Goal: Transaction & Acquisition: Purchase product/service

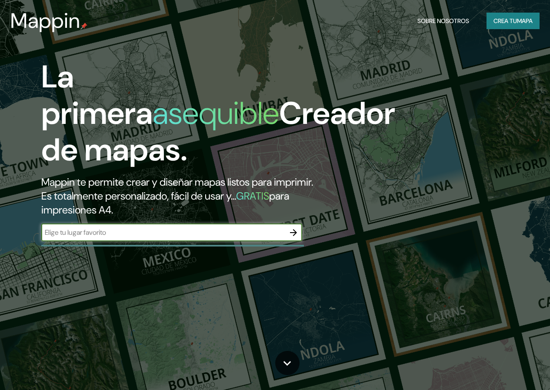
click at [120, 203] on font "Es totalmente personalizado, fácil de usar y..." at bounding box center [138, 195] width 195 height 13
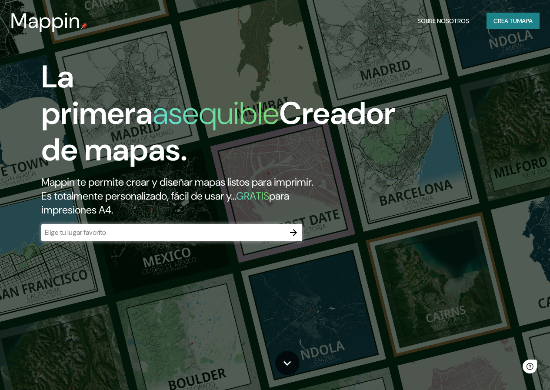
drag, startPoint x: 117, startPoint y: 236, endPoint x: 117, endPoint y: 243, distance: 6.1
click at [117, 240] on div "La primera asequible Creador de mapas. Mappin te permite crear y diseñar mapas …" at bounding box center [179, 154] width 330 height 191
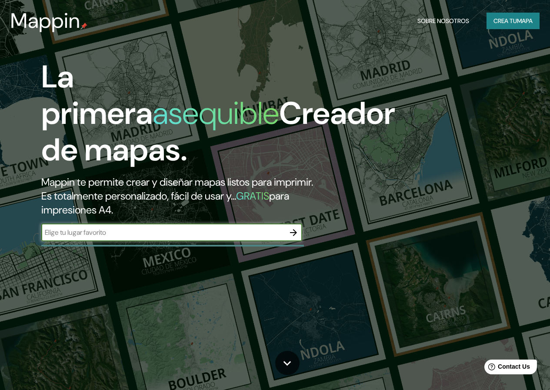
click at [117, 237] on input "text" at bounding box center [162, 232] width 243 height 10
type input "Huimilpan"
click at [299, 238] on icon "button" at bounding box center [293, 232] width 10 height 10
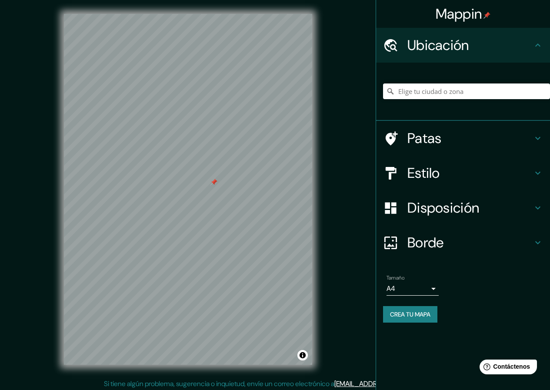
click at [403, 290] on body "Mappin Ubicación Patas Estilo Disposición Borde Elige un borde. Consejo : puede…" at bounding box center [275, 195] width 550 height 390
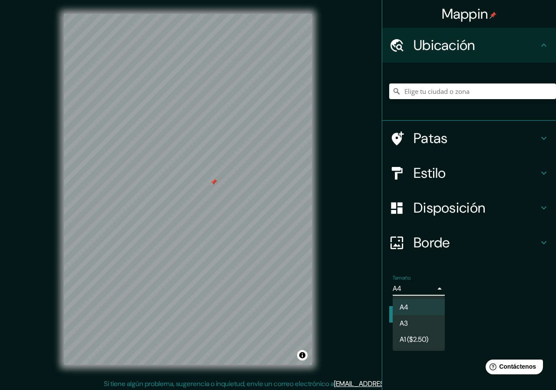
click at [411, 317] on li "A3" at bounding box center [419, 323] width 52 height 16
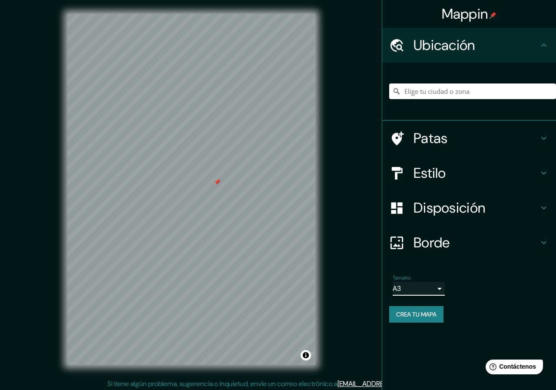
type input "a4"
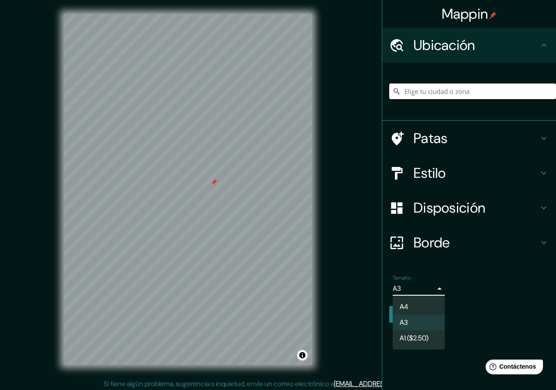
click at [415, 286] on body "Mappin Ubicación Patas Estilo Disposición Borde Elige un borde. Consejo : puede…" at bounding box center [278, 195] width 556 height 390
click at [259, 273] on div at bounding box center [278, 195] width 556 height 390
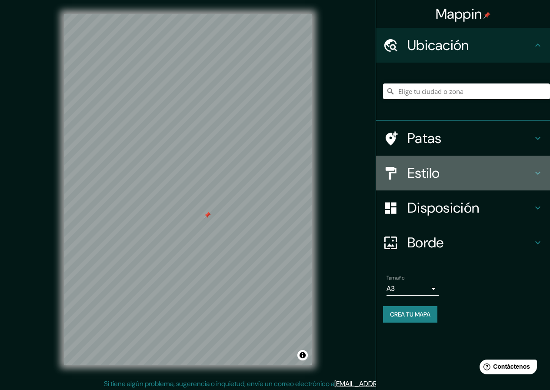
click at [413, 172] on font "Estilo" at bounding box center [423, 173] width 33 height 18
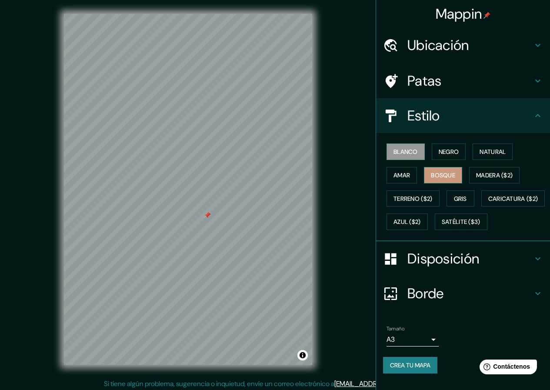
click at [431, 177] on font "Bosque" at bounding box center [443, 175] width 24 height 8
click at [407, 179] on button "Amar" at bounding box center [401, 175] width 30 height 17
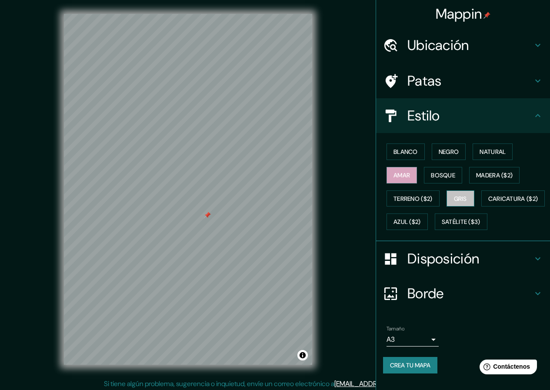
click at [455, 200] on font "Gris" at bounding box center [460, 199] width 13 height 8
click at [427, 197] on font "Terreno ($2)" at bounding box center [412, 199] width 39 height 8
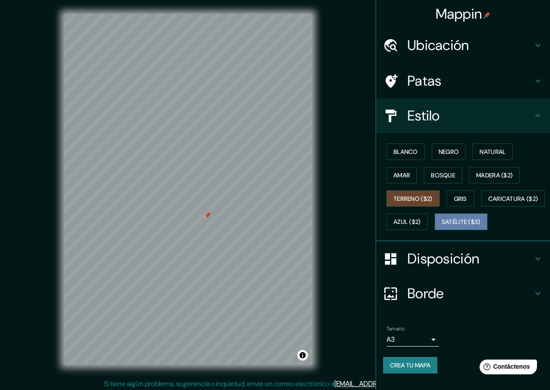
click at [435, 230] on button "Satélite ($3)" at bounding box center [461, 221] width 53 height 17
